Goal: Find specific page/section: Find specific page/section

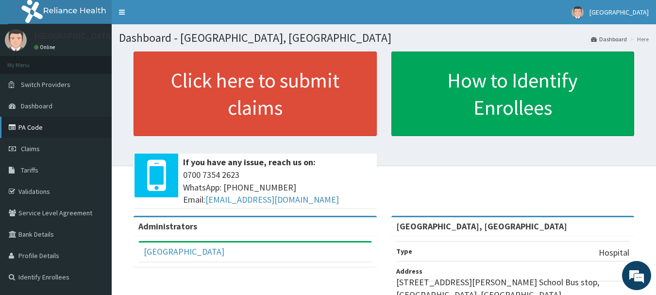
click at [17, 127] on icon at bounding box center [14, 127] width 10 height 7
click at [29, 126] on link "PA Code" at bounding box center [56, 127] width 112 height 21
